Goal: Navigation & Orientation: Find specific page/section

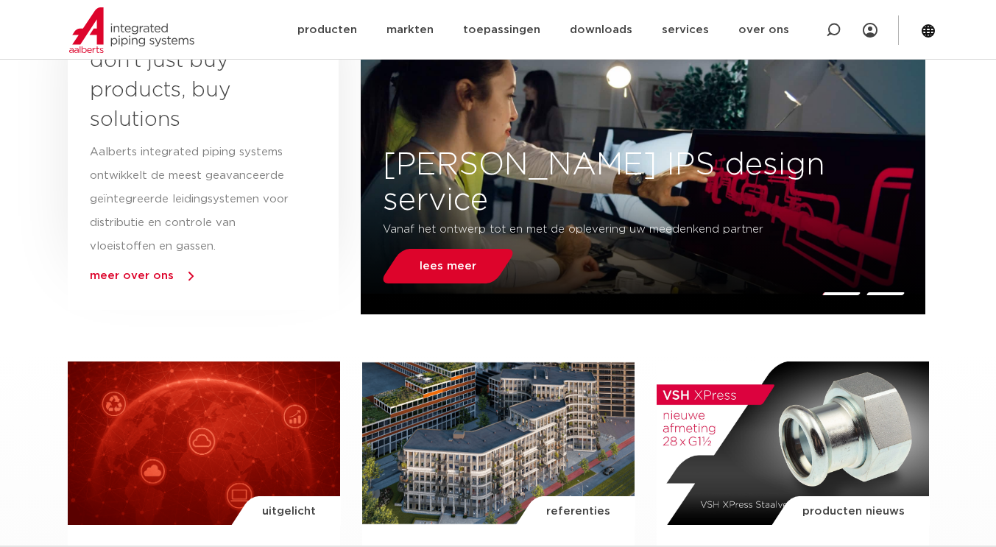
scroll to position [735, 0]
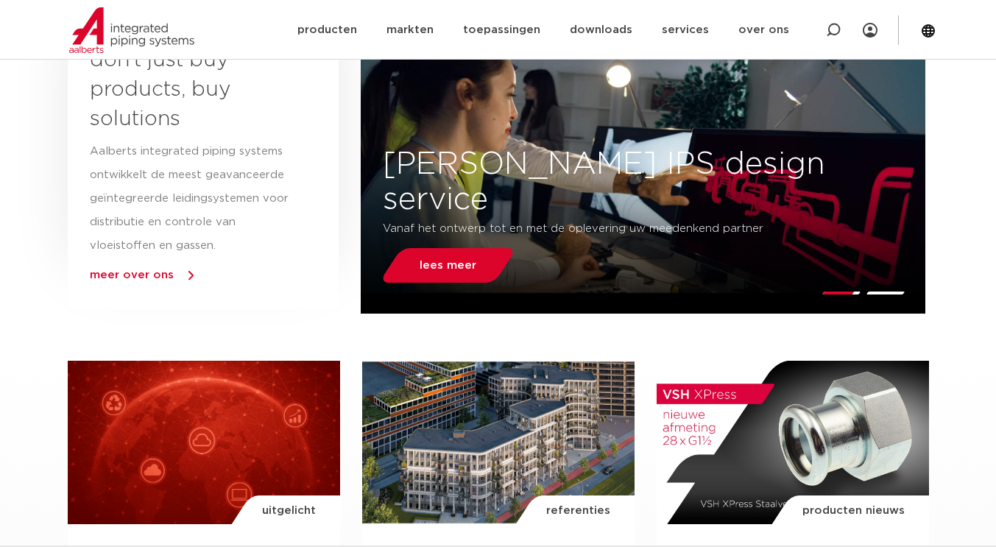
click at [143, 277] on span "meer over ons" at bounding box center [132, 274] width 84 height 11
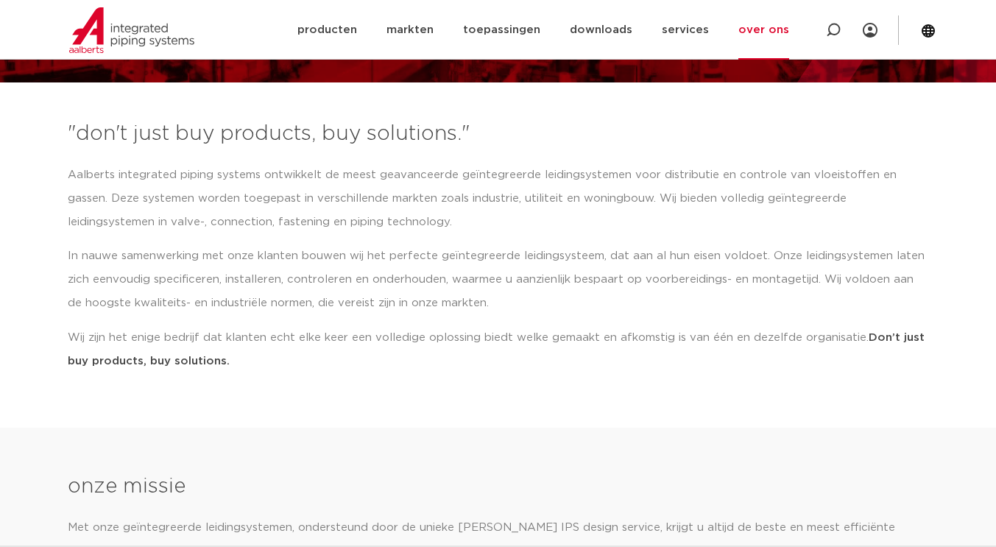
scroll to position [154, 0]
